Goal: Information Seeking & Learning: Understand process/instructions

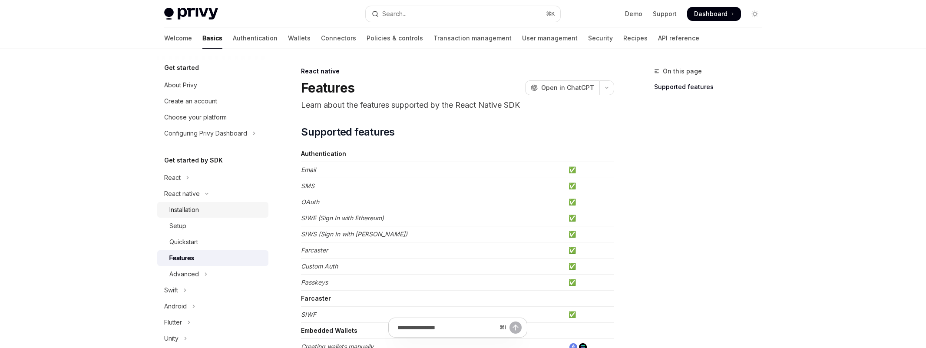
click at [185, 209] on div "Installation" at bounding box center [184, 210] width 30 height 10
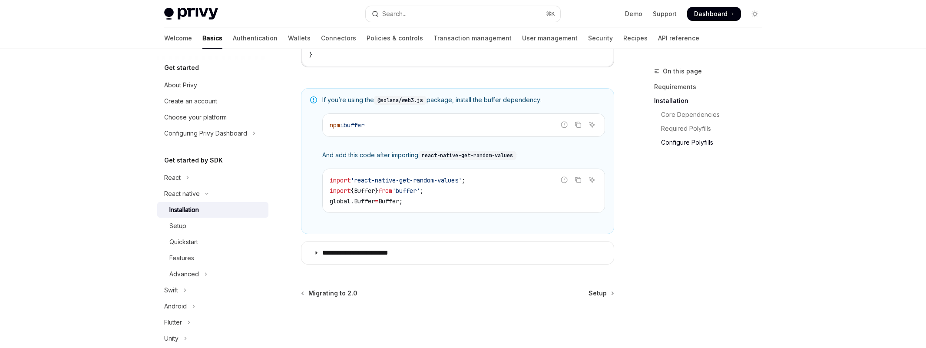
scroll to position [688, 0]
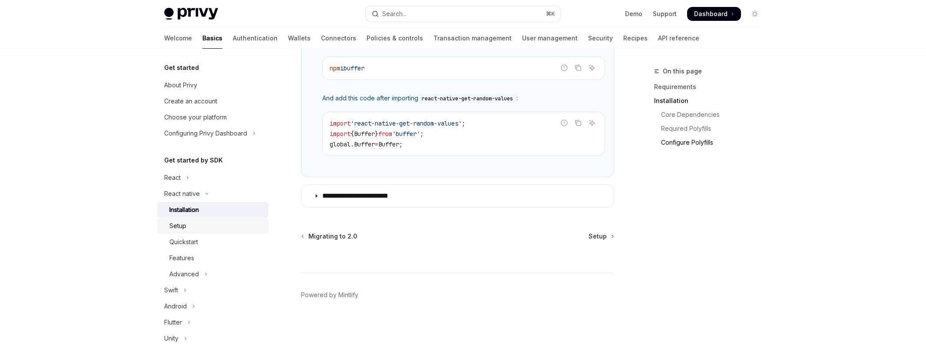
click at [197, 228] on div "Setup" at bounding box center [216, 226] width 94 height 10
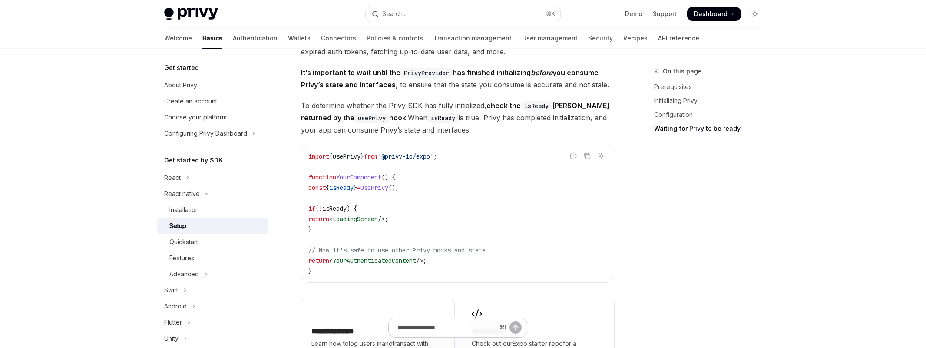
scroll to position [629, 0]
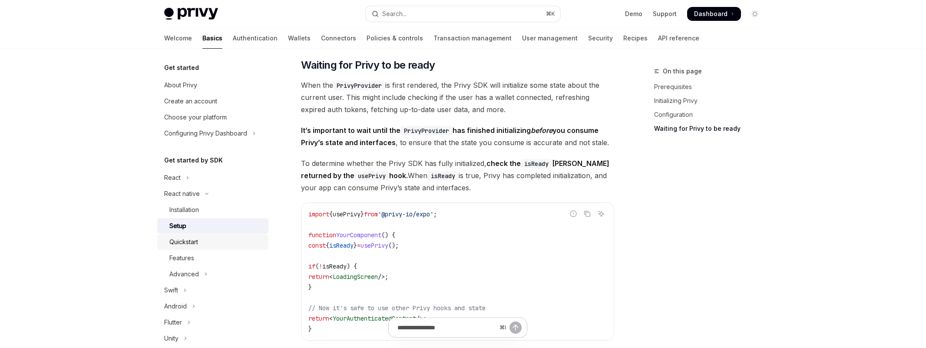
click at [210, 245] on div "Quickstart" at bounding box center [216, 242] width 94 height 10
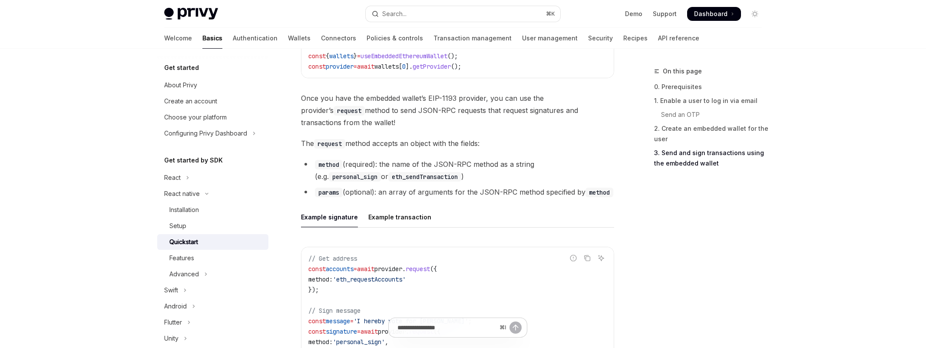
scroll to position [1171, 0]
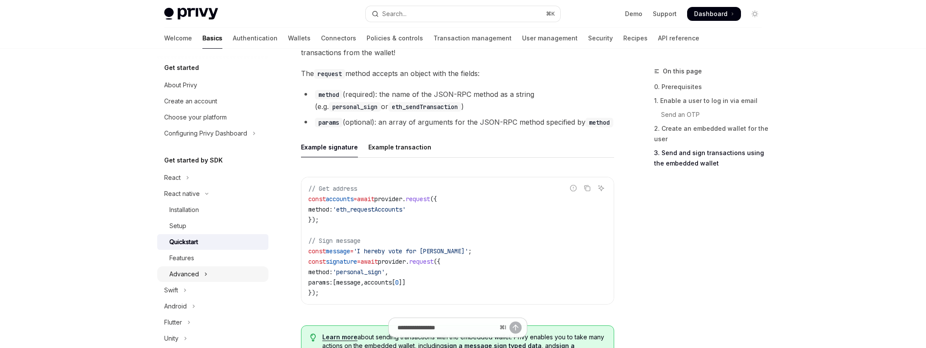
click at [214, 271] on button "Advanced" at bounding box center [212, 274] width 111 height 16
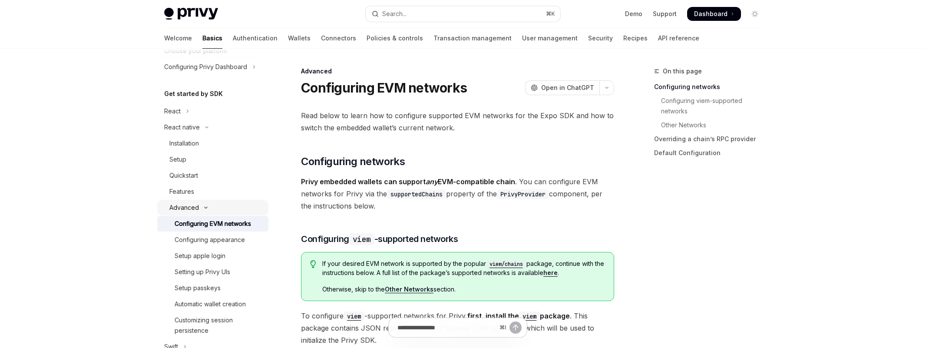
scroll to position [67, 0]
click at [214, 271] on div "Setting up Privy UIs" at bounding box center [203, 271] width 56 height 10
type textarea "*"
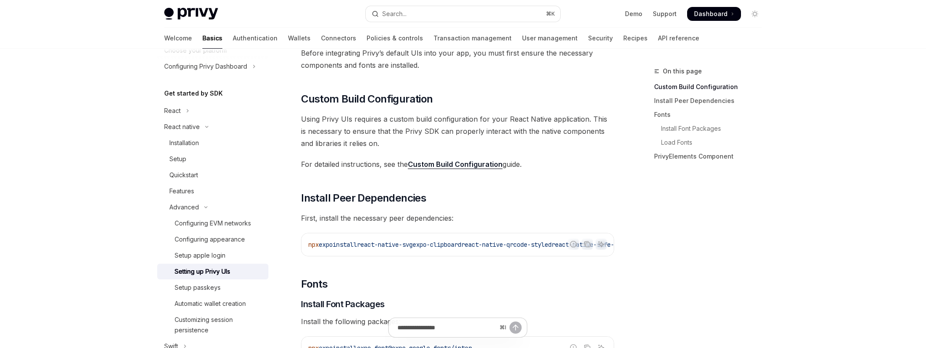
scroll to position [62, 0]
click at [437, 164] on link "Custom Build Configuration" at bounding box center [455, 164] width 95 height 9
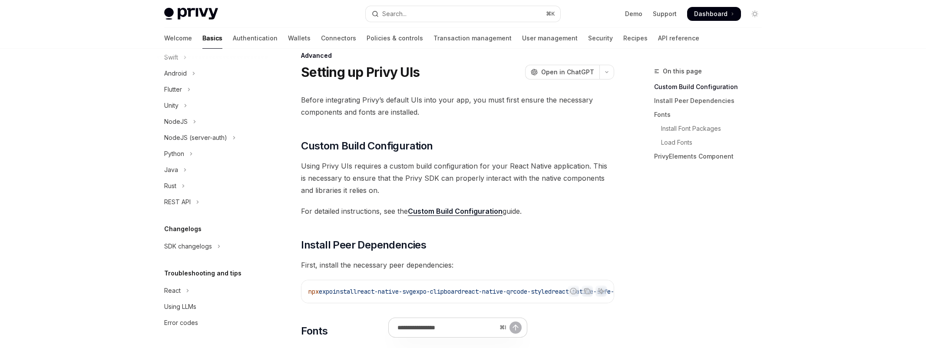
scroll to position [19, 0]
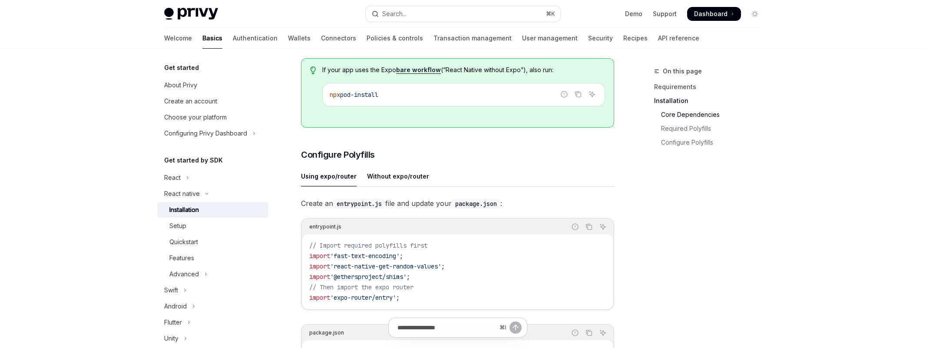
scroll to position [111, 0]
